Goal: Task Accomplishment & Management: Complete application form

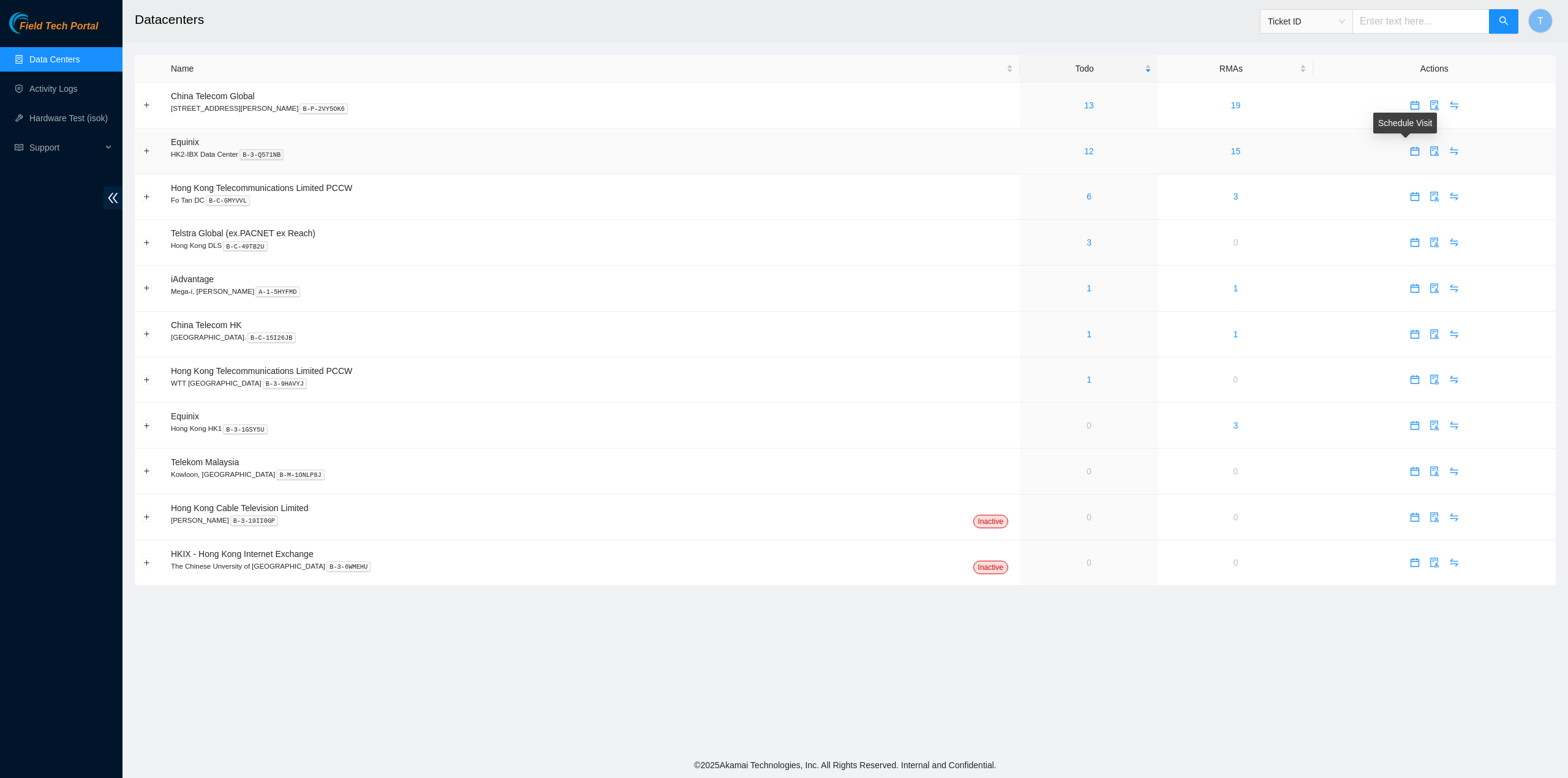
click at [1410, 149] on icon "calendar" at bounding box center [1414, 151] width 10 height 10
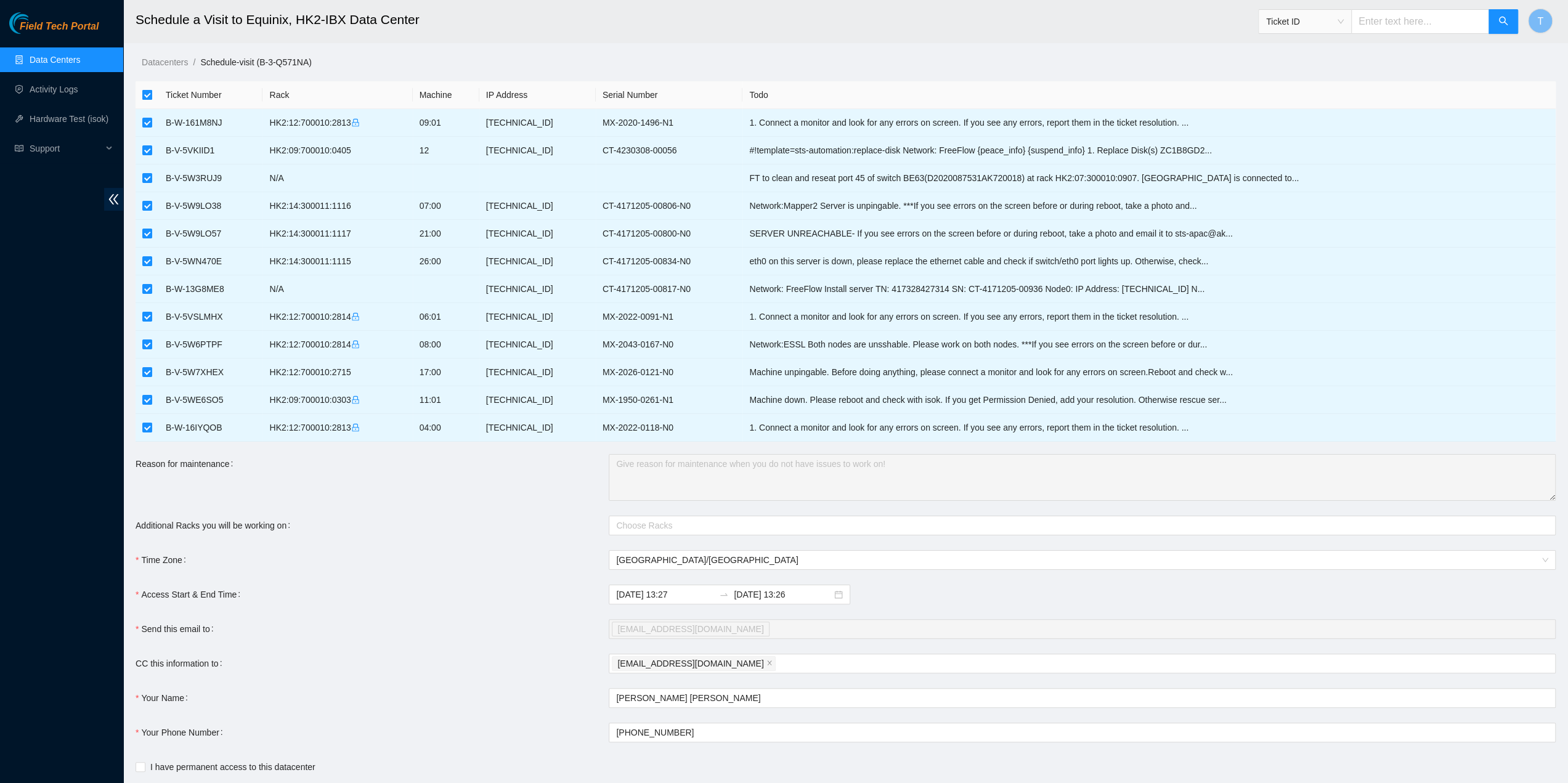
click at [148, 96] on input "checkbox" at bounding box center [147, 94] width 10 height 10
checkbox input "false"
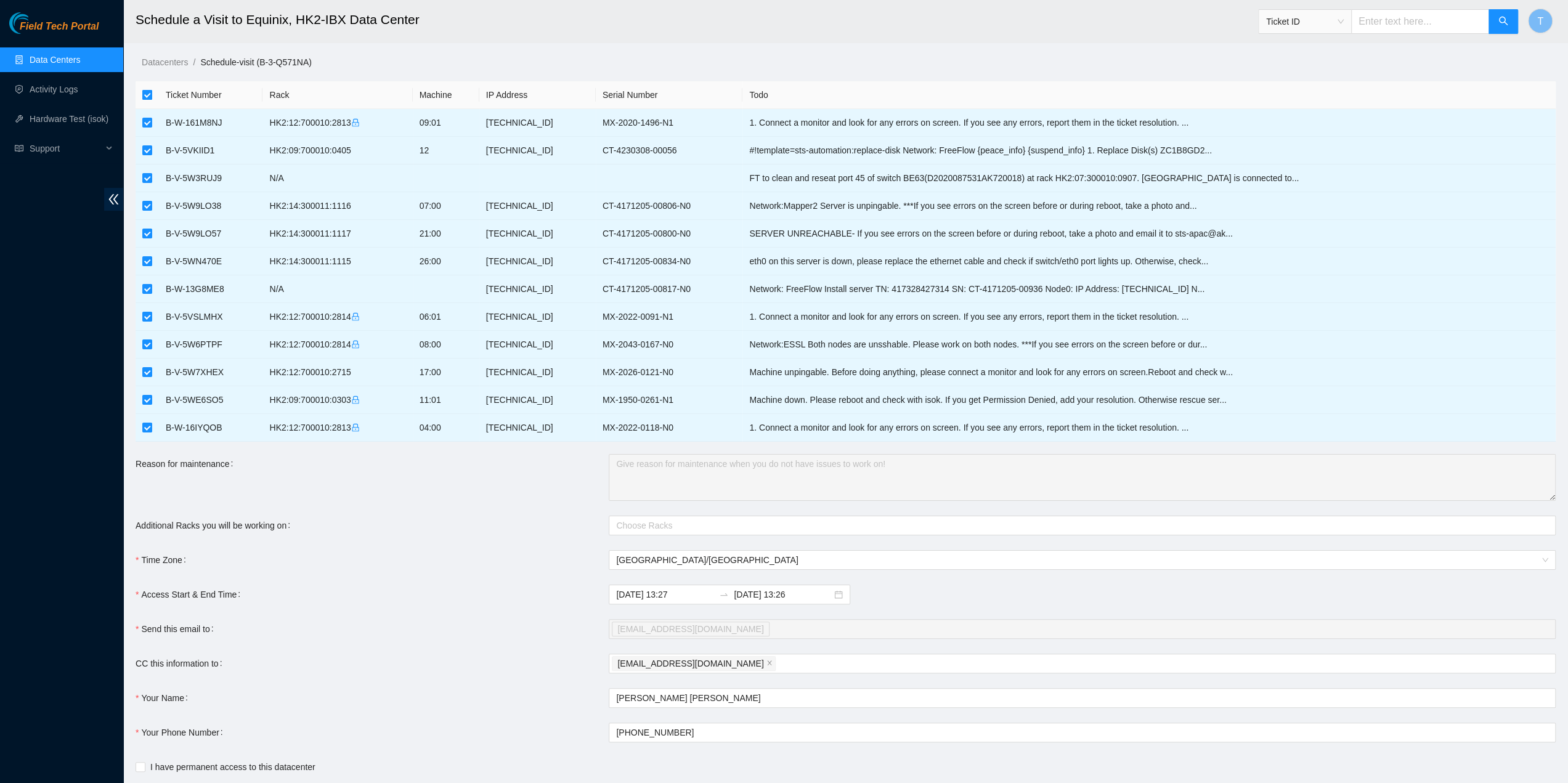
checkbox input "false"
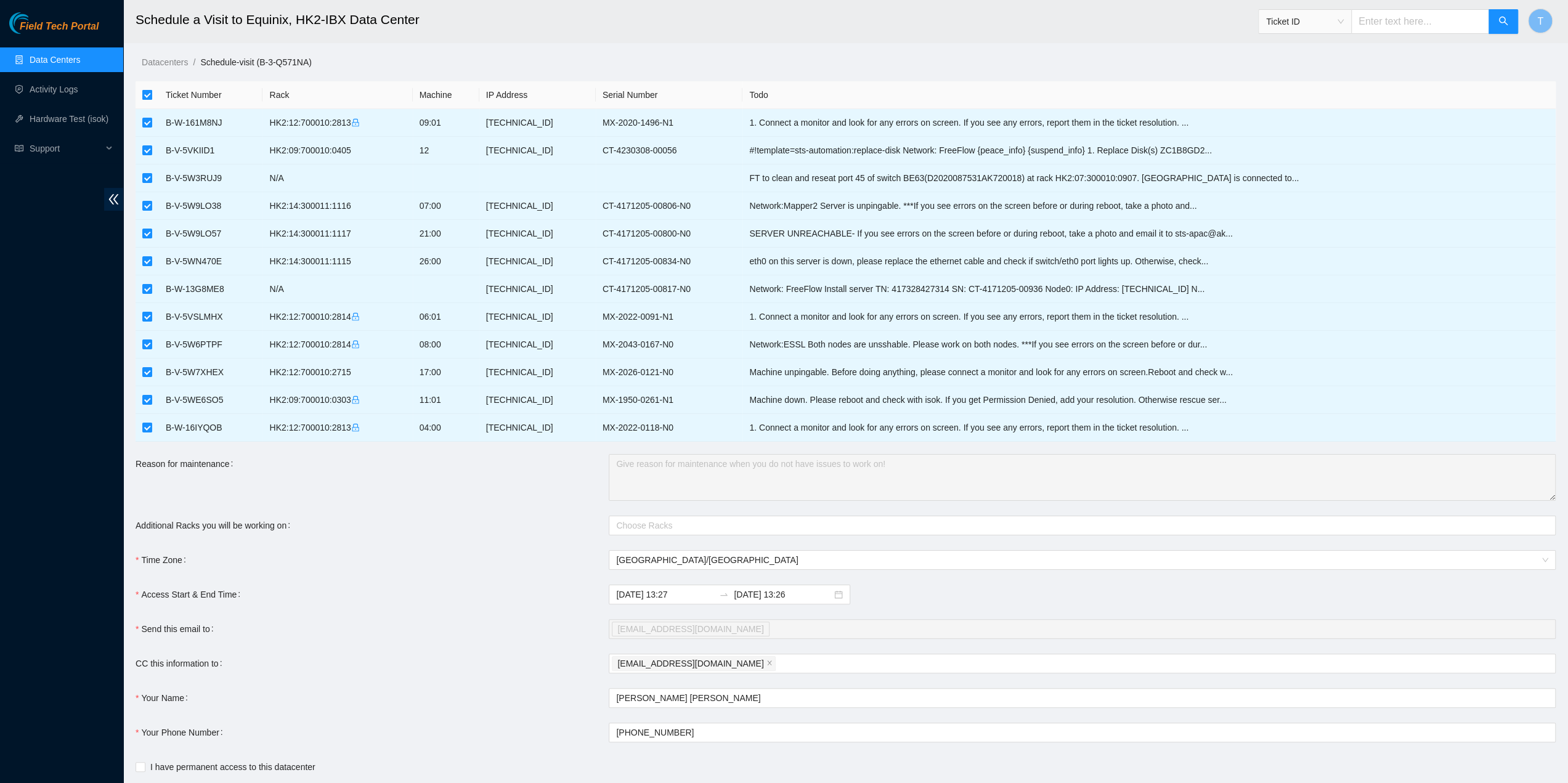
checkbox input "false"
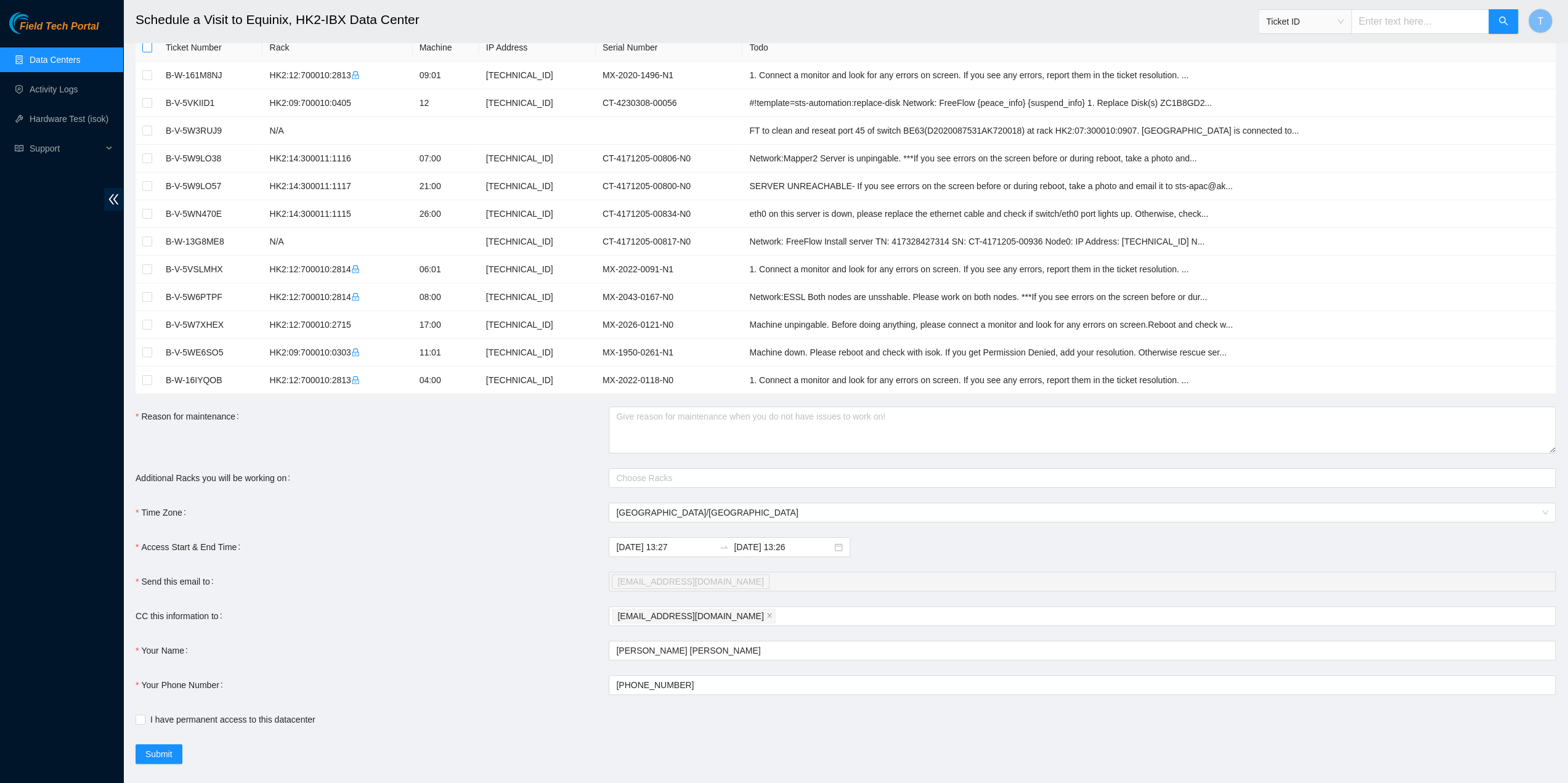
scroll to position [65, 0]
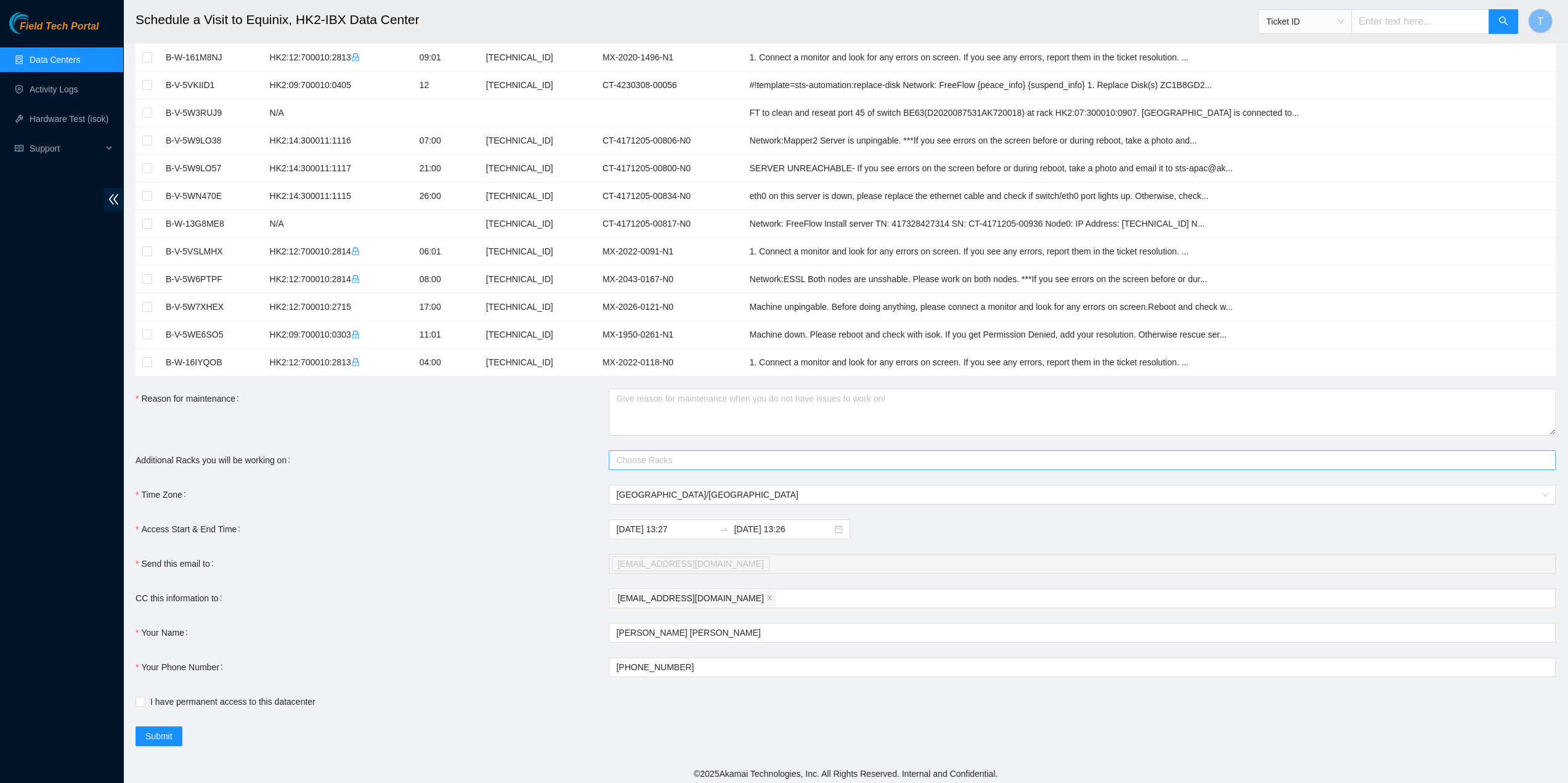
click at [636, 458] on div at bounding box center [1076, 460] width 928 height 15
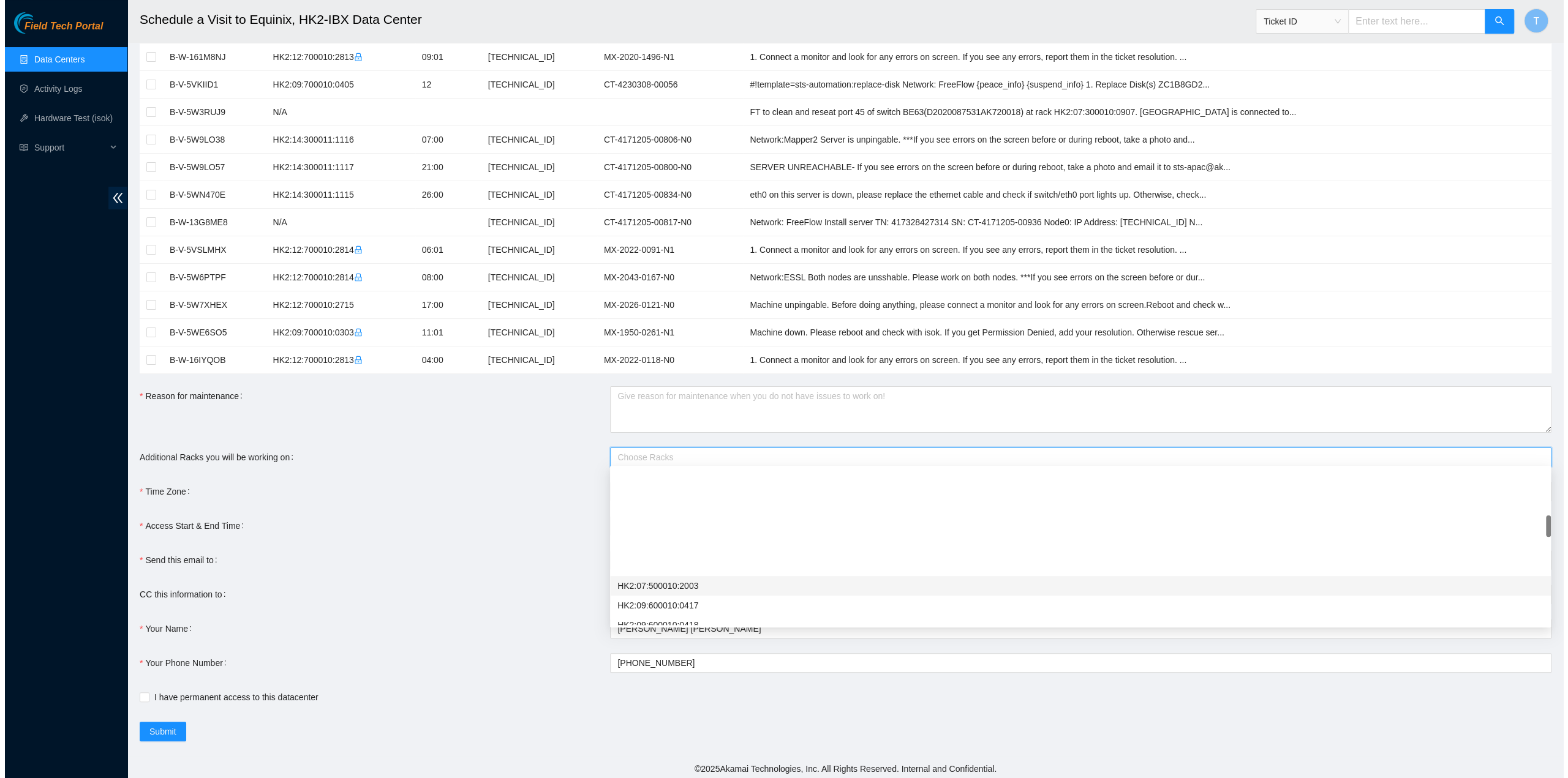
scroll to position [367, 0]
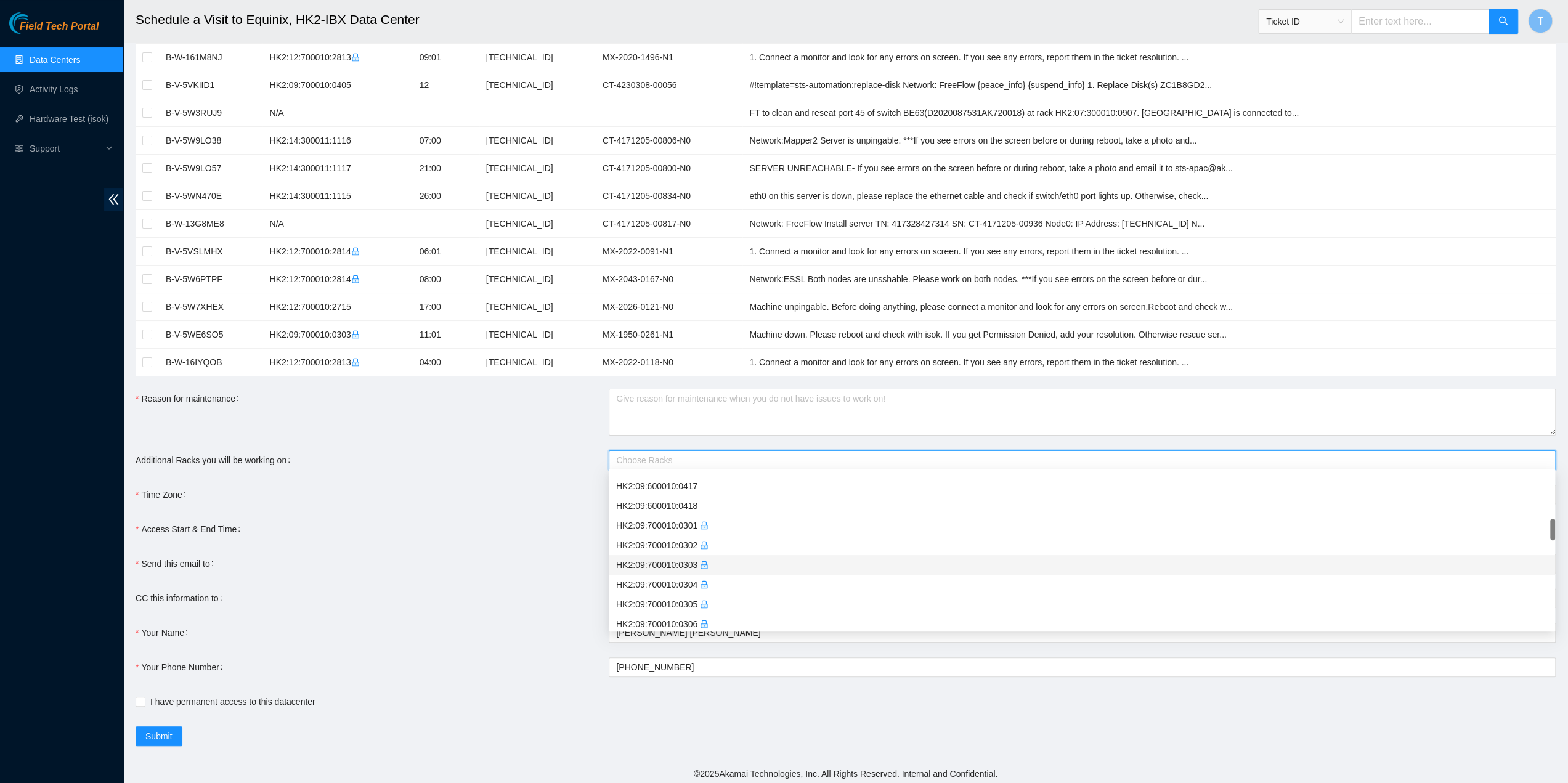
click at [724, 563] on div "HK2:09:700010:0303" at bounding box center [1081, 565] width 931 height 14
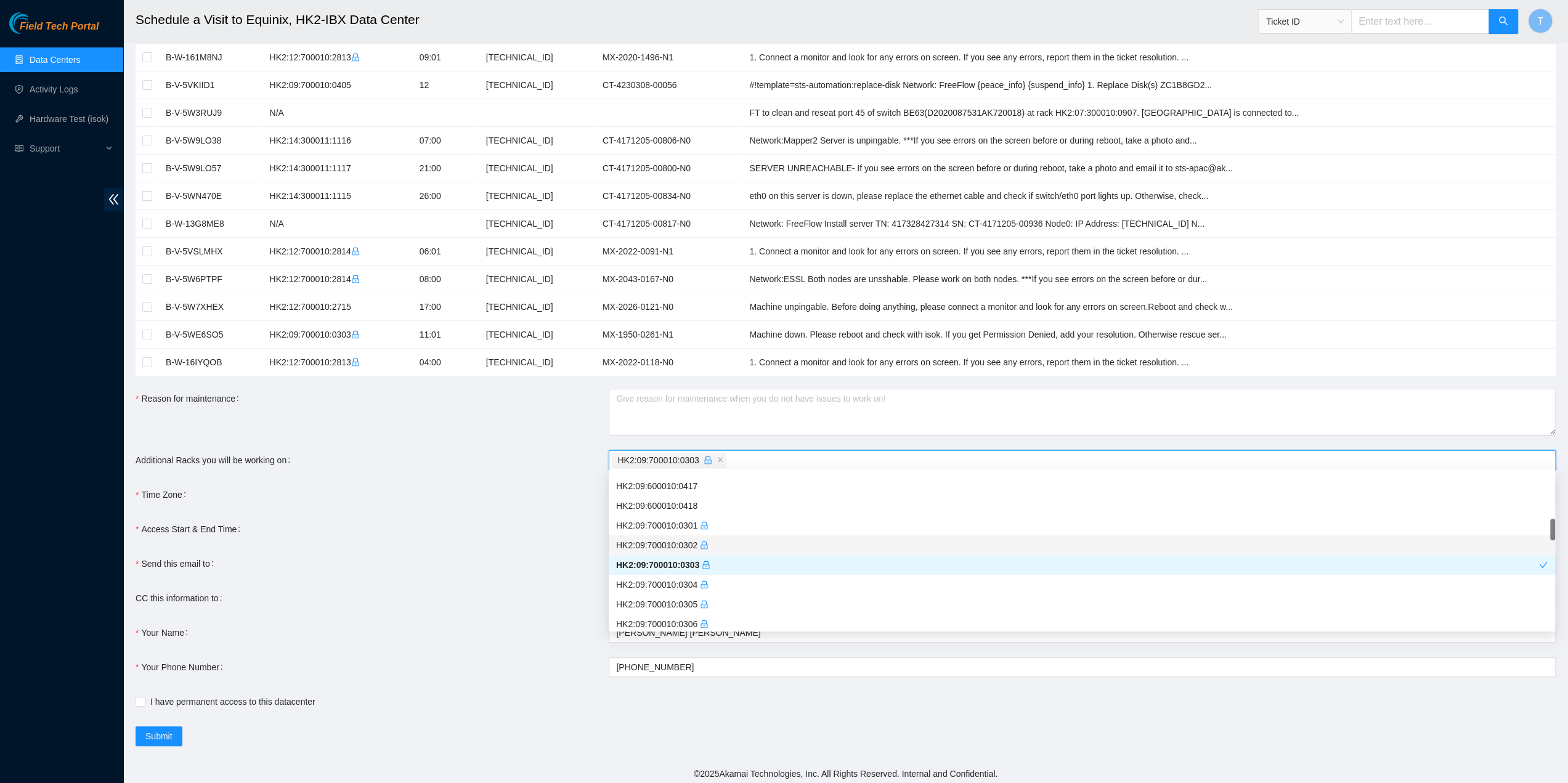
drag, startPoint x: 517, startPoint y: 540, endPoint x: 568, endPoint y: 521, distance: 54.4
click at [518, 540] on form "Ticket Number Rack Machine IP Address Serial Number Todo B-W-161M8NJ HK2:12:700…" at bounding box center [845, 381] width 1420 height 730
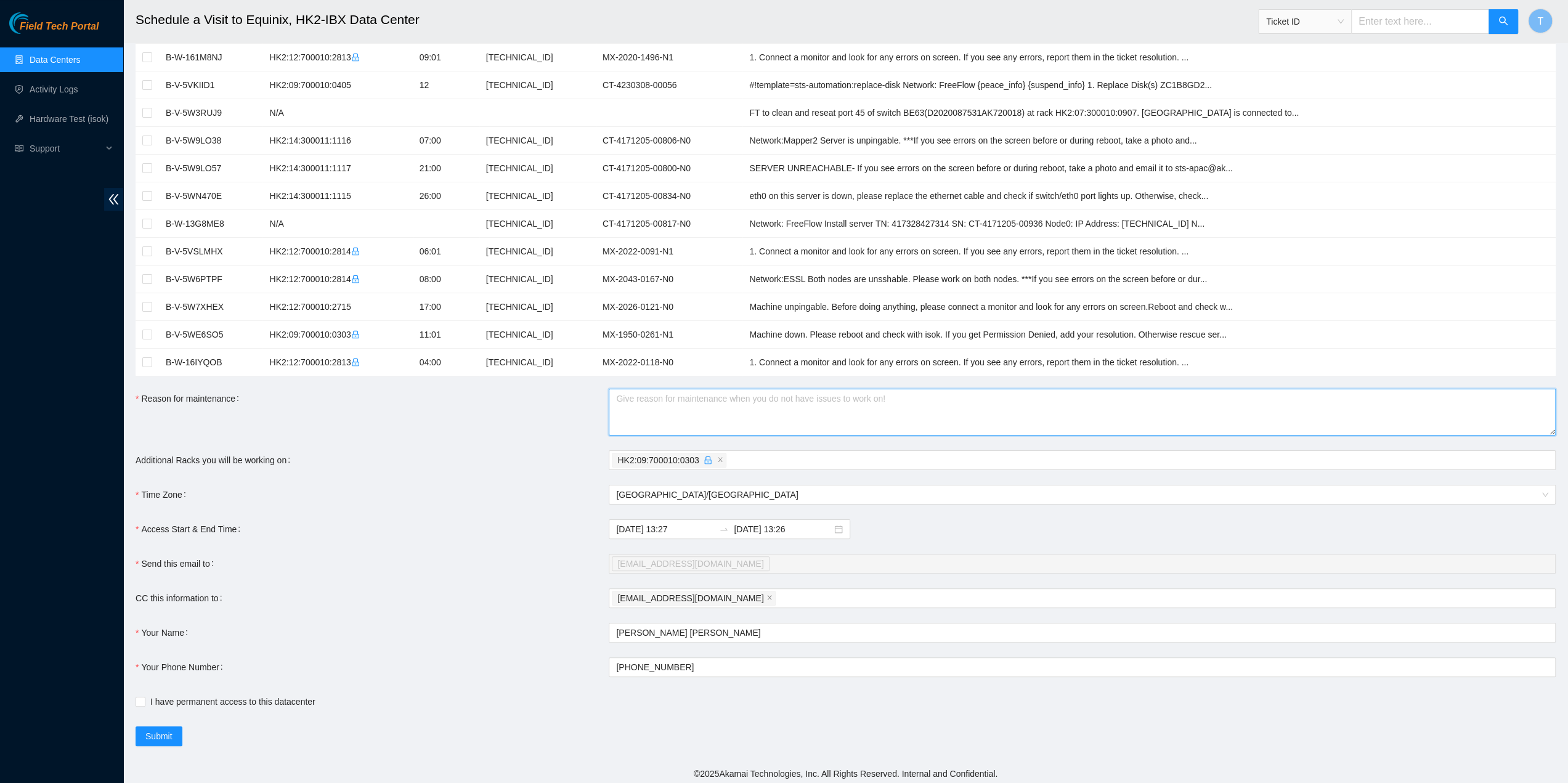
click at [646, 424] on textarea "Reason for maintenance" at bounding box center [1082, 412] width 947 height 47
type textarea "DPDP"
click at [206, 691] on form "Ticket Number Rack Machine IP Address Serial Number Todo B-W-161M8NJ HK2:12:700…" at bounding box center [845, 381] width 1420 height 730
click at [205, 699] on span "I have permanent access to this datacenter" at bounding box center [233, 702] width 175 height 14
click at [145, 699] on input "I have permanent access to this datacenter" at bounding box center [139, 701] width 9 height 9
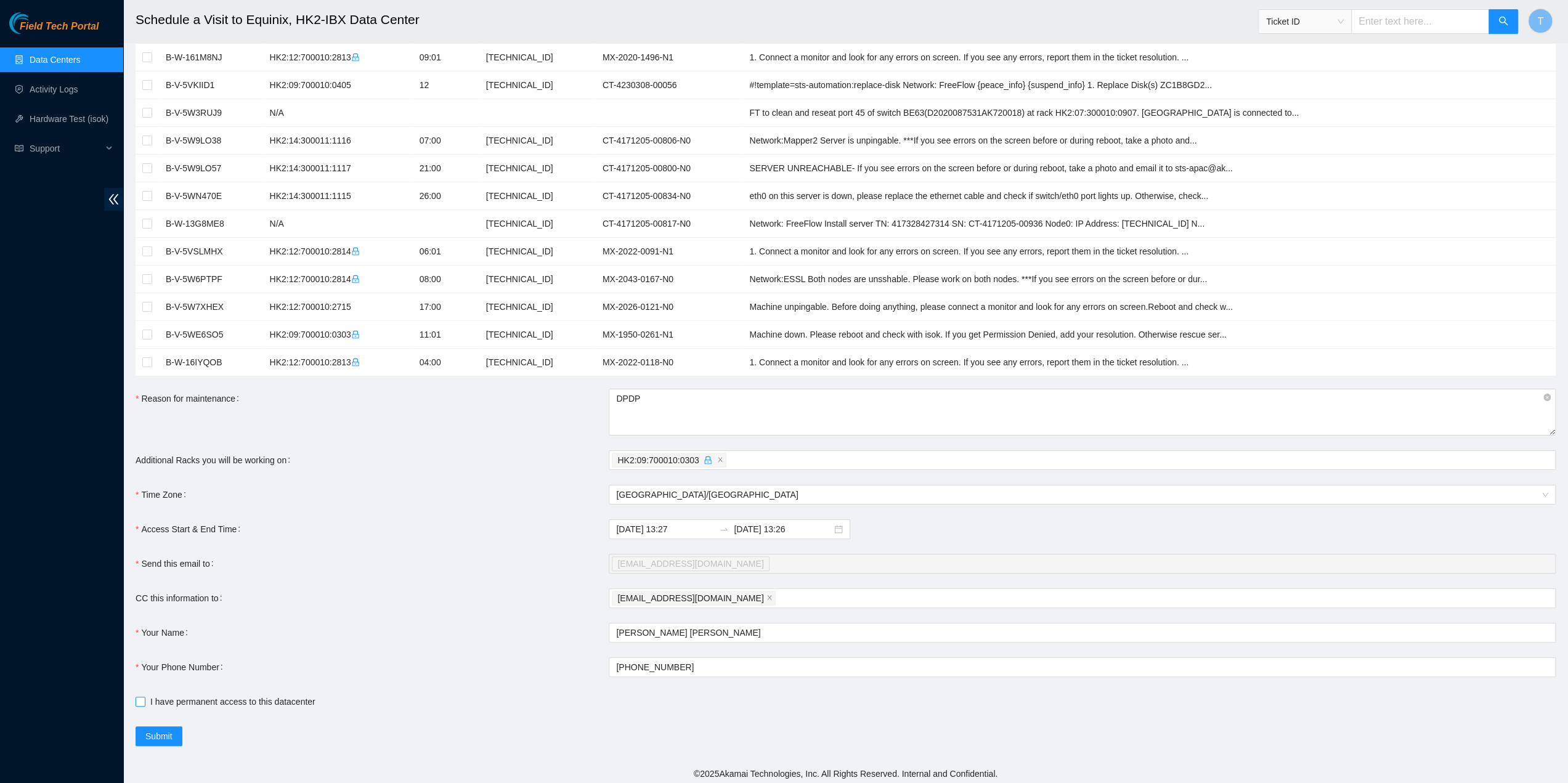
checkbox input "true"
click at [149, 736] on span "Submit" at bounding box center [158, 737] width 27 height 14
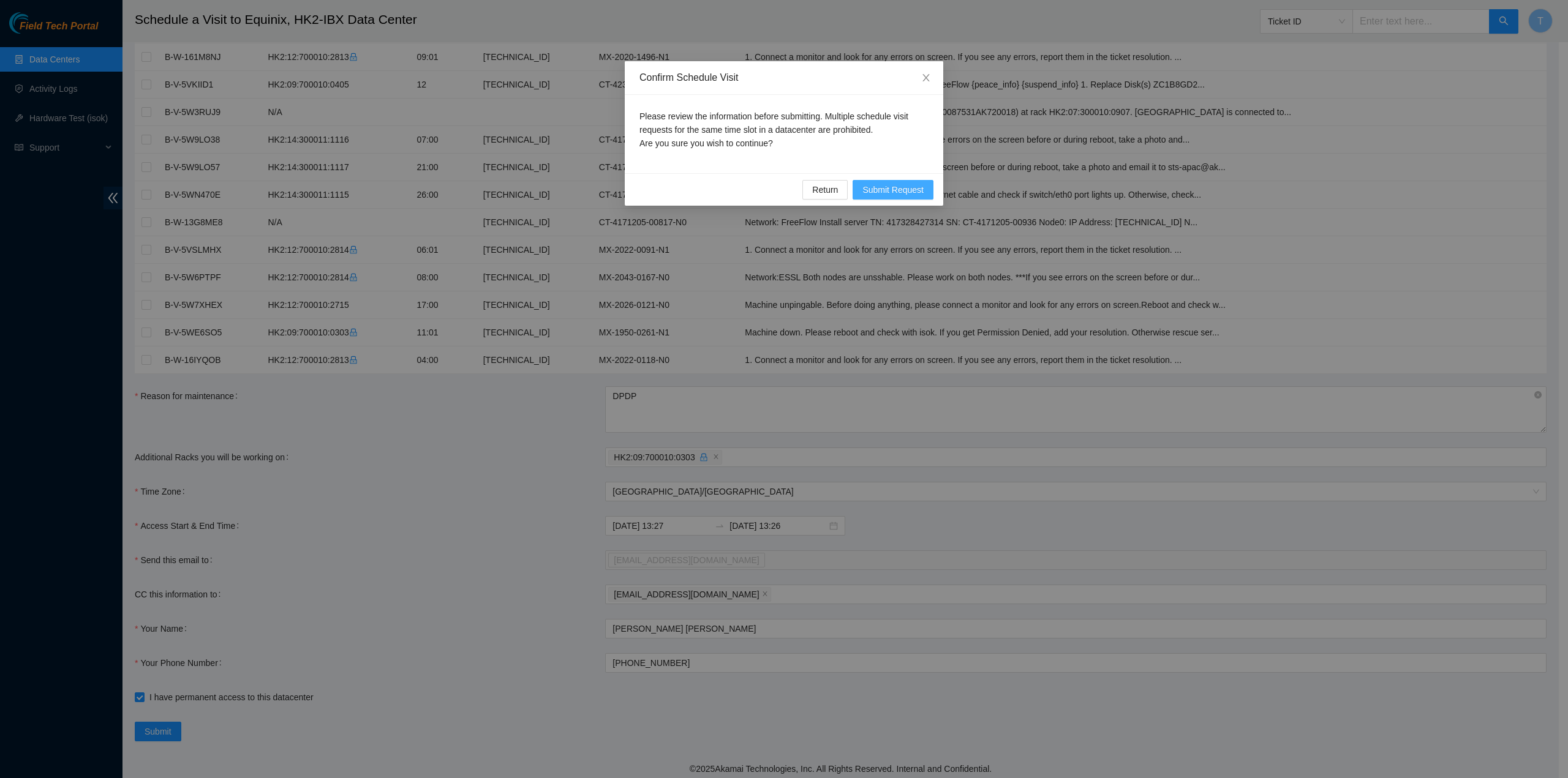
click at [881, 188] on span "Submit Request" at bounding box center [893, 190] width 61 height 14
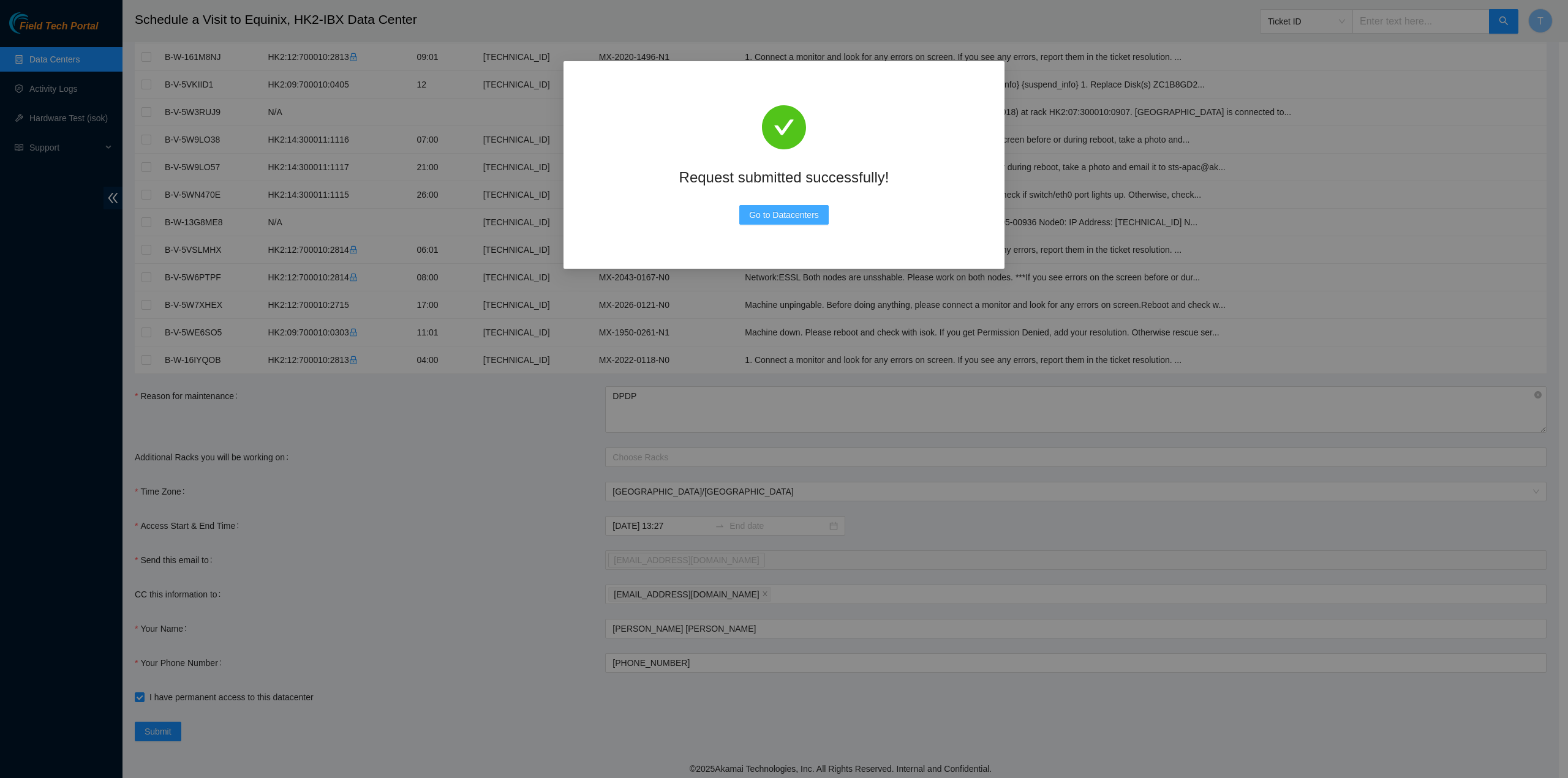
click at [795, 220] on span "Go to Datacenters" at bounding box center [784, 215] width 70 height 14
